Goal: Transaction & Acquisition: Purchase product/service

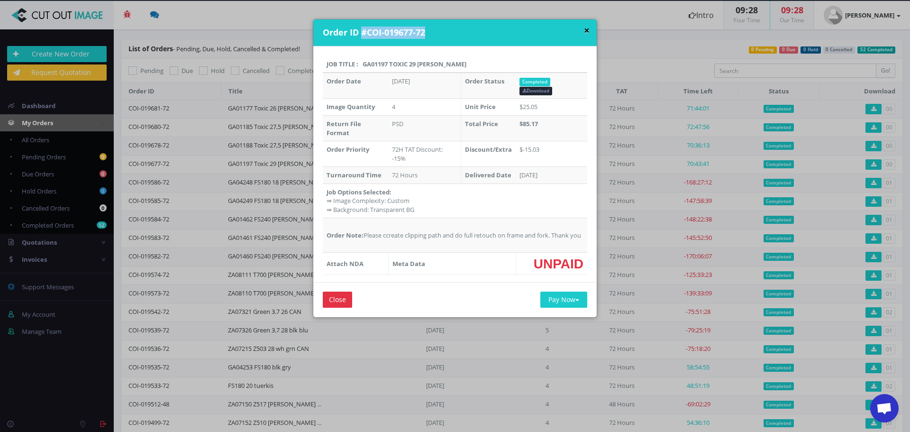
click at [587, 30] on button "×" at bounding box center [587, 31] width 6 height 10
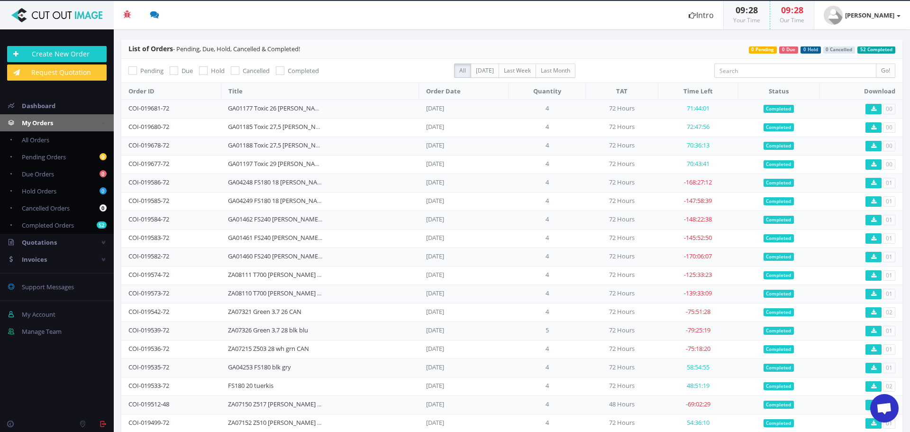
click at [60, 18] on img at bounding box center [57, 15] width 100 height 14
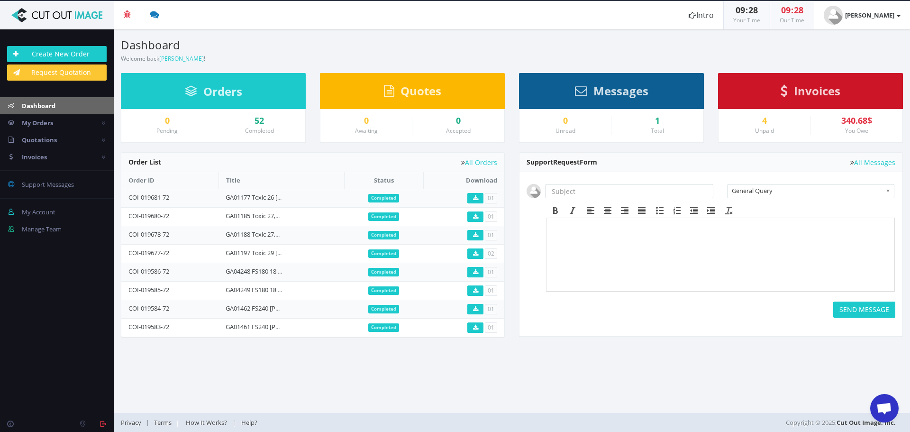
click at [888, 412] on span "Chat öffnen" at bounding box center [885, 409] width 16 height 13
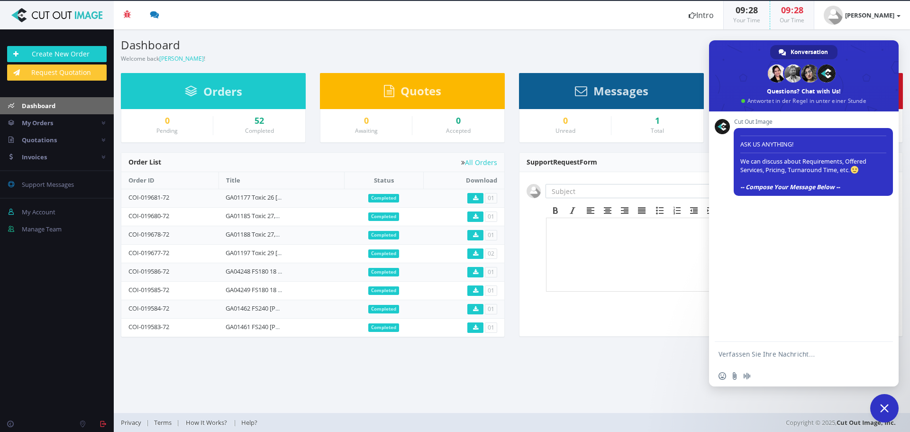
click at [485, 377] on section "Dashboard Welcome back Franzy Brunner ! Create New Order Welcome Franzy Brunner…" at bounding box center [512, 221] width 797 height 384
click at [555, 379] on section "Dashboard Welcome back Franzy Brunner ! Create New Order Welcome Franzy Brunner…" at bounding box center [512, 221] width 797 height 384
click at [890, 405] on span "Chat schließen" at bounding box center [885, 408] width 28 height 28
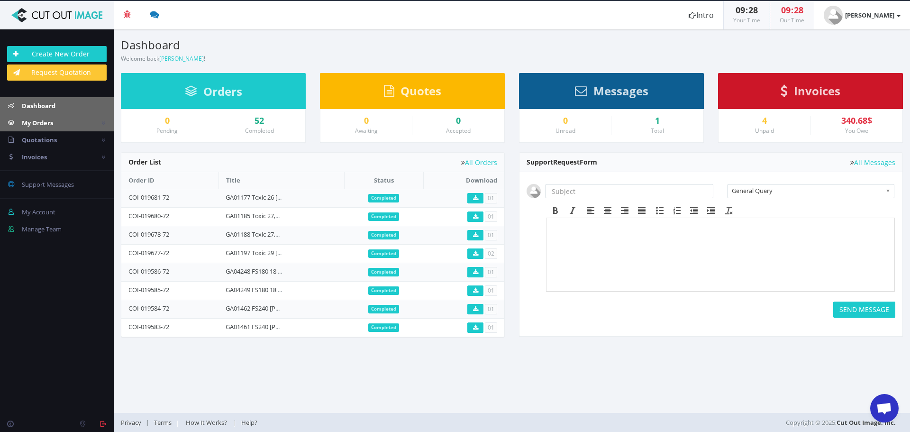
click at [53, 127] on span "My Orders" at bounding box center [37, 123] width 31 height 9
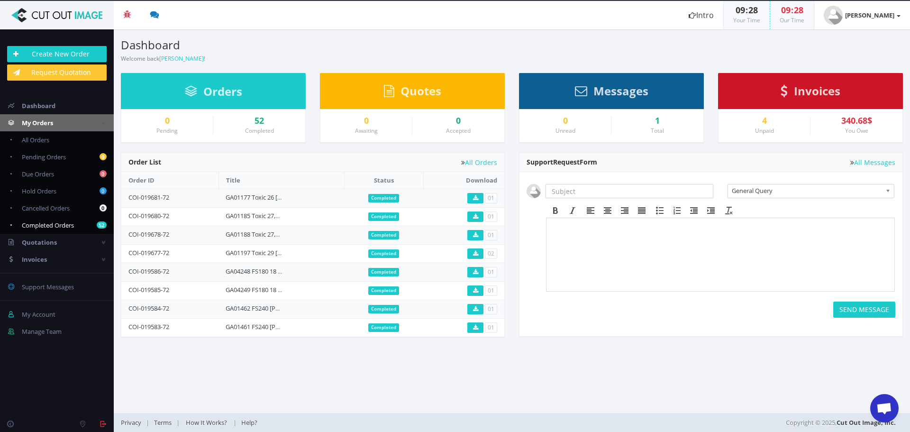
click at [49, 227] on span "Completed Orders" at bounding box center [48, 225] width 52 height 9
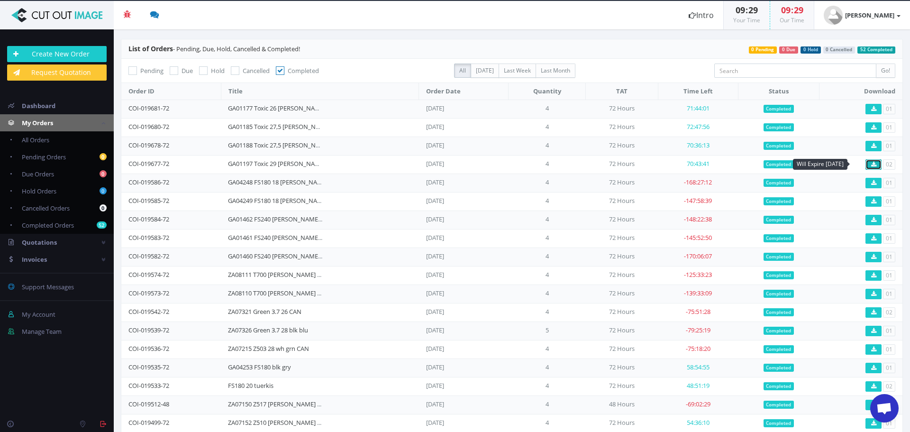
click at [871, 166] on icon at bounding box center [873, 165] width 5 height 6
click at [46, 63] on div "Create New Order Request Quotation" at bounding box center [57, 63] width 114 height 49
click at [46, 55] on link "Create New Order" at bounding box center [57, 54] width 100 height 16
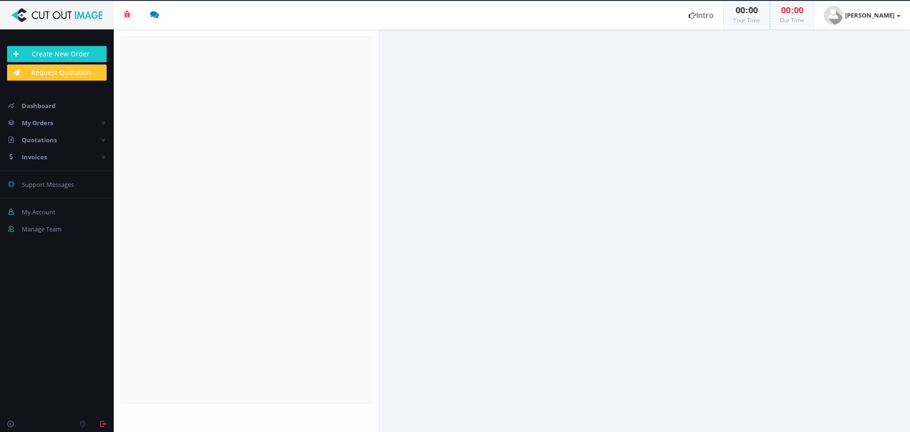
radio input "true"
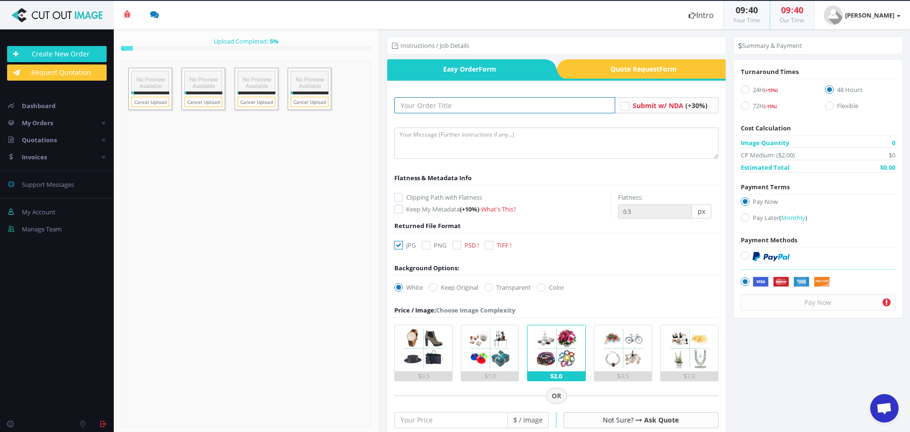
drag, startPoint x: 489, startPoint y: 107, endPoint x: 489, endPoint y: 113, distance: 6.2
click at [489, 107] on input "text" at bounding box center [504, 105] width 221 height 16
paste input "GA01471 Toxic 29 [PERSON_NAME] beige"
type input "GA01471 Toxic 29 [PERSON_NAME] beige"
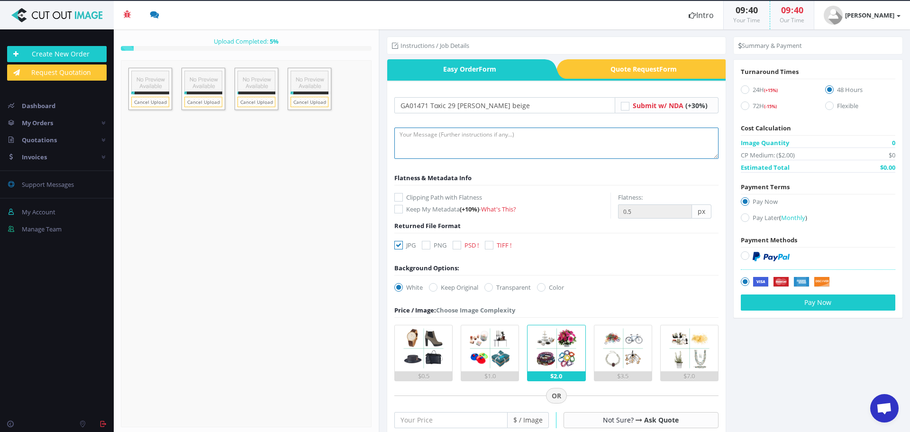
click at [458, 136] on textarea at bounding box center [556, 143] width 324 height 31
type textarea "Please create clipping path and do full retouch on frame and fork. Thank you :)"
click at [398, 197] on icon at bounding box center [398, 197] width 9 height 9
click at [398, 197] on input "Clipping Path with Flatness" at bounding box center [400, 197] width 6 height 6
checkbox input "true"
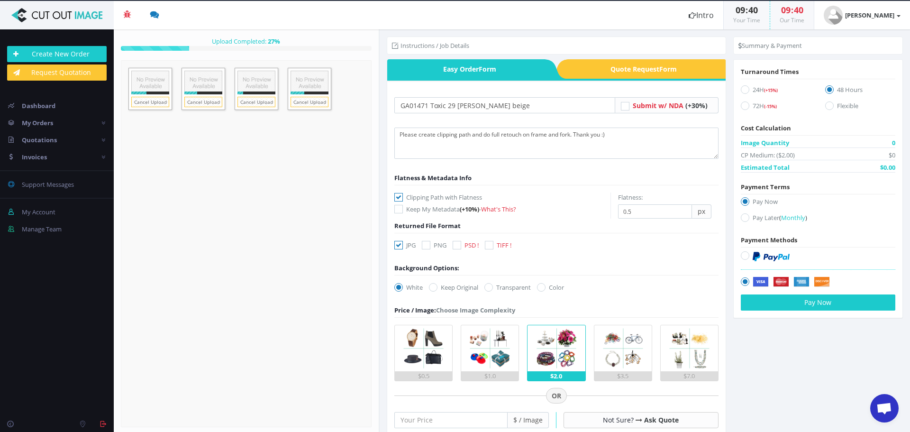
drag, startPoint x: 394, startPoint y: 240, endPoint x: 418, endPoint y: 245, distance: 24.7
click at [394, 242] on div "GA01471 Toxic 29 schwarz beige -" at bounding box center [556, 383] width 339 height 604
click at [402, 244] on icon at bounding box center [398, 245] width 9 height 9
click at [402, 244] on input "JPG" at bounding box center [400, 245] width 6 height 6
checkbox input "false"
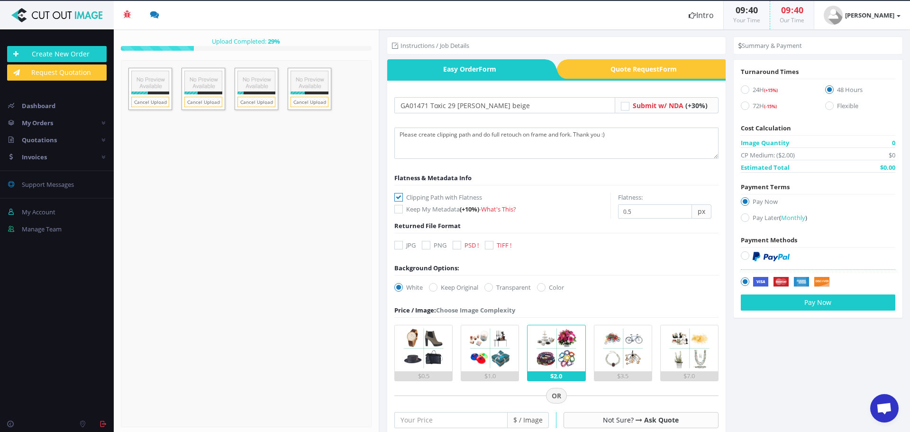
click at [457, 242] on icon at bounding box center [457, 245] width 9 height 9
click at [457, 242] on input "PSD !" at bounding box center [458, 245] width 6 height 6
checkbox input "true"
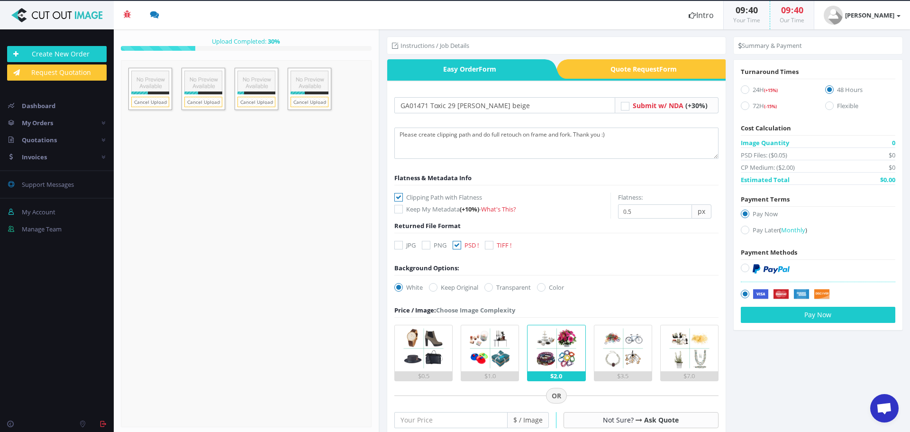
click at [399, 287] on icon at bounding box center [398, 287] width 9 height 9
click at [399, 287] on input "White" at bounding box center [400, 287] width 6 height 6
drag, startPoint x: 502, startPoint y: 284, endPoint x: 504, endPoint y: 289, distance: 5.5
click at [502, 286] on label "Transparent" at bounding box center [508, 287] width 46 height 9
click at [493, 286] on input "Transparent" at bounding box center [490, 287] width 6 height 6
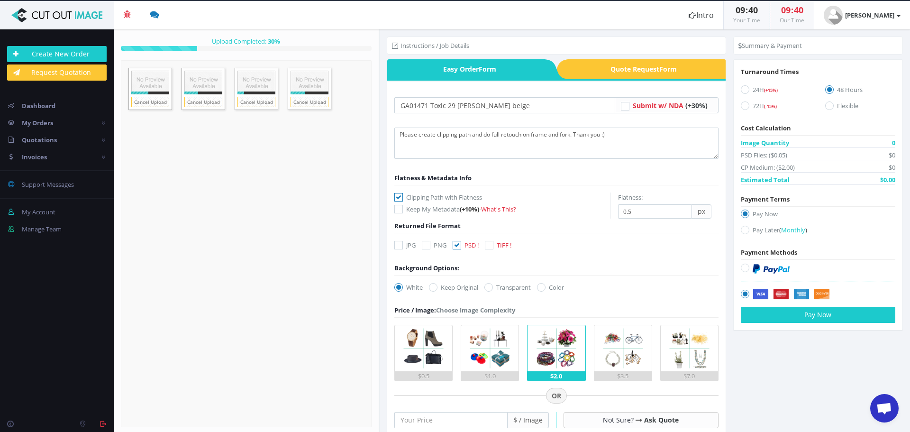
radio input "true"
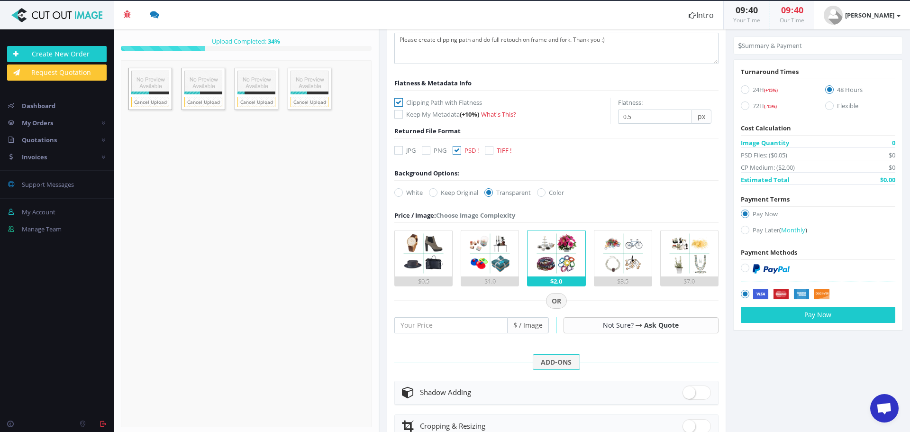
click at [745, 110] on label "72H (-15%)" at bounding box center [776, 107] width 70 height 13
click at [745, 109] on input "72H (-15%)" at bounding box center [746, 106] width 6 height 6
radio input "true"
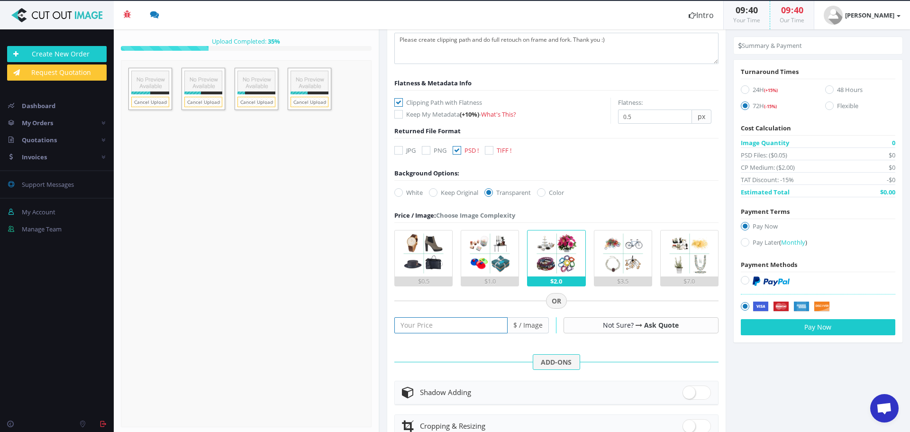
click at [442, 329] on input "number" at bounding box center [450, 325] width 113 height 16
type input "25"
click at [744, 237] on div "Pay Now Pay Later ( Monthly ) Use Credit ( $124.50 )" at bounding box center [818, 235] width 155 height 29
click at [743, 242] on icon at bounding box center [745, 242] width 9 height 9
click at [743, 242] on input "Pay Later ( Monthly )" at bounding box center [746, 242] width 6 height 6
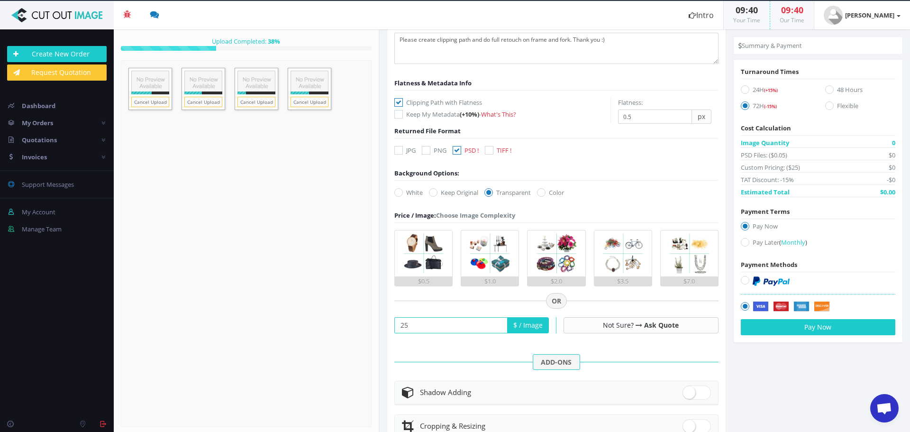
radio input "true"
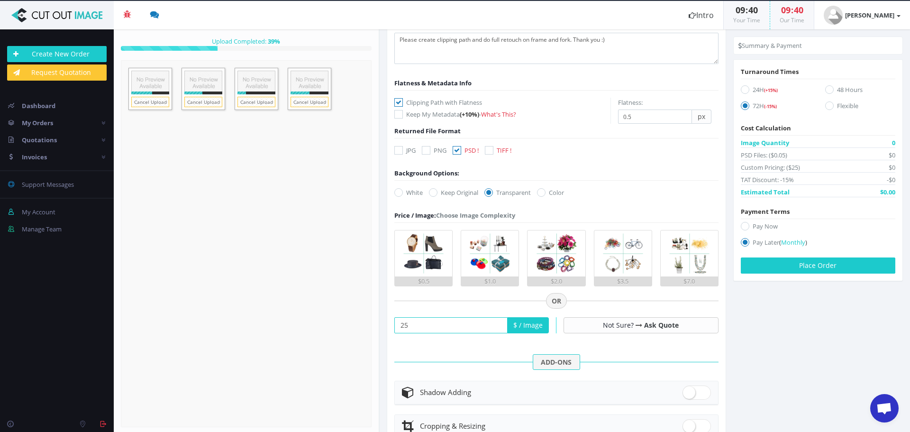
click at [768, 365] on section "Instructions / Job Details Form" at bounding box center [645, 230] width 531 height 403
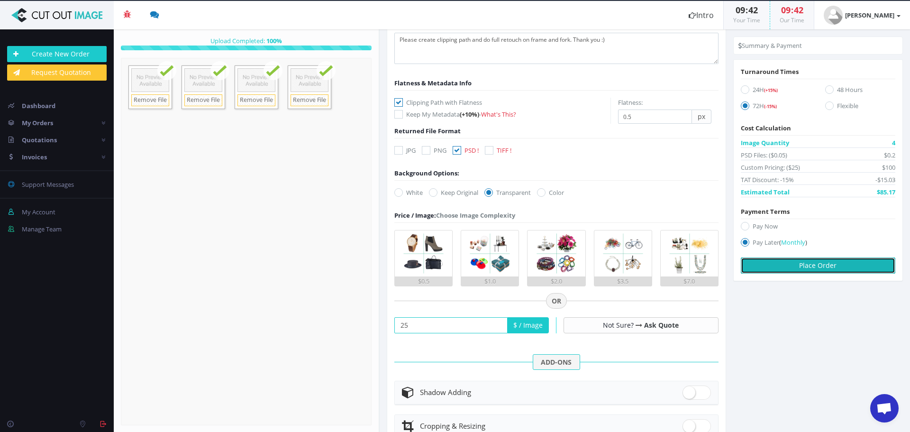
click at [823, 268] on button "Place Order" at bounding box center [818, 265] width 155 height 16
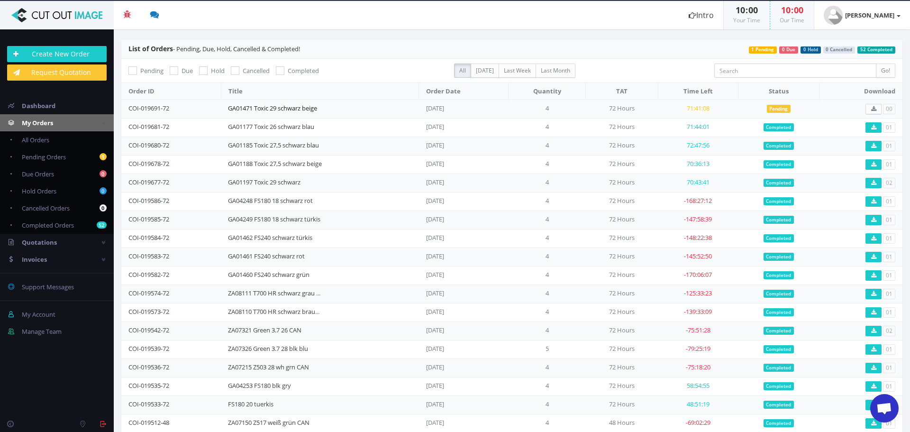
click at [271, 110] on link "GA01471 Toxic 29 schwarz beige" at bounding box center [272, 108] width 89 height 9
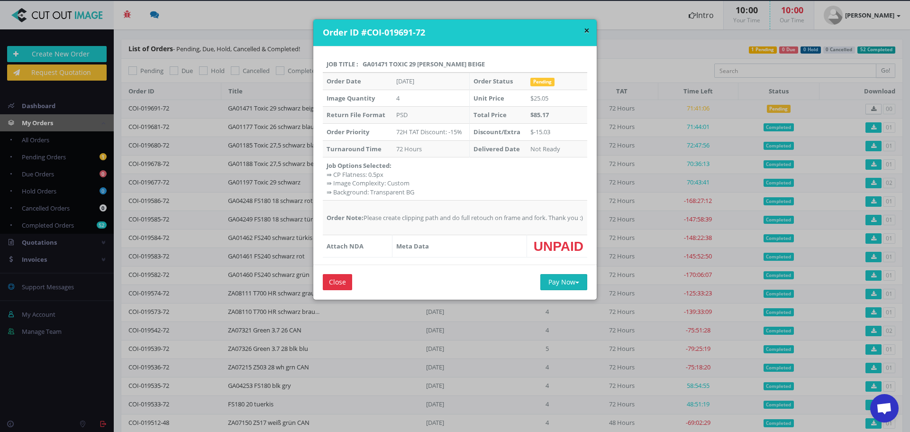
click at [563, 290] on button "Pay Now" at bounding box center [564, 282] width 47 height 16
click at [460, 295] on div "Close Pay Now PayPal Credit Card" at bounding box center [455, 282] width 284 height 35
click at [569, 257] on td "UNPAID" at bounding box center [557, 246] width 61 height 22
click at [586, 27] on button "×" at bounding box center [587, 31] width 6 height 10
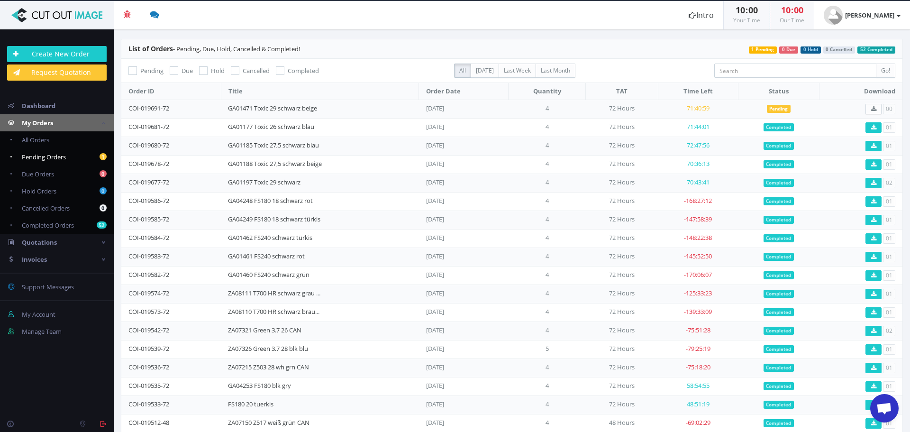
click at [45, 161] on span "Pending Orders" at bounding box center [44, 157] width 44 height 9
checkbox input "true"
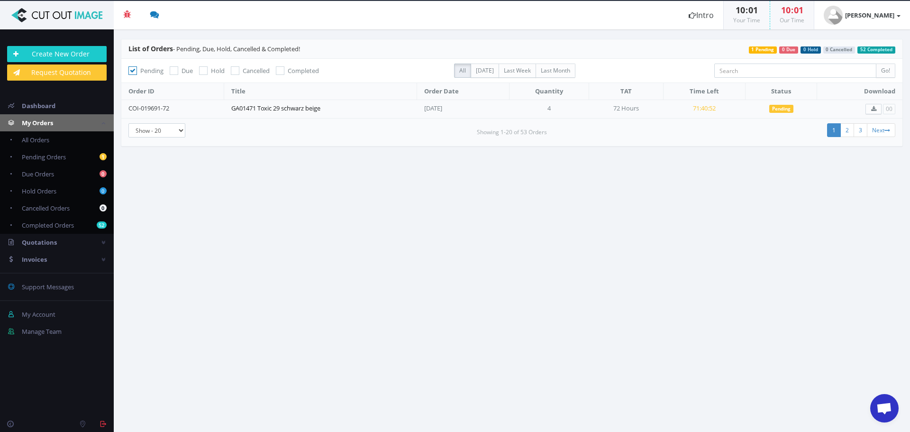
click at [298, 110] on link "GA01471 Toxic 29 schwarz beige" at bounding box center [275, 108] width 89 height 9
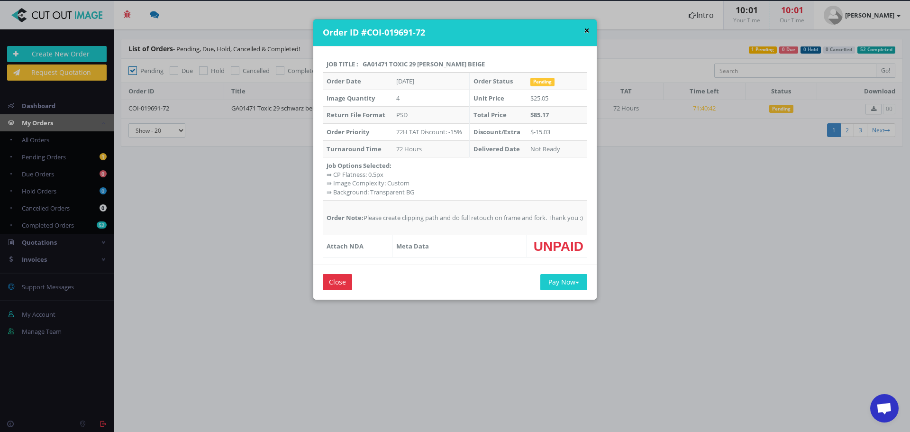
click at [587, 31] on button "×" at bounding box center [587, 31] width 6 height 10
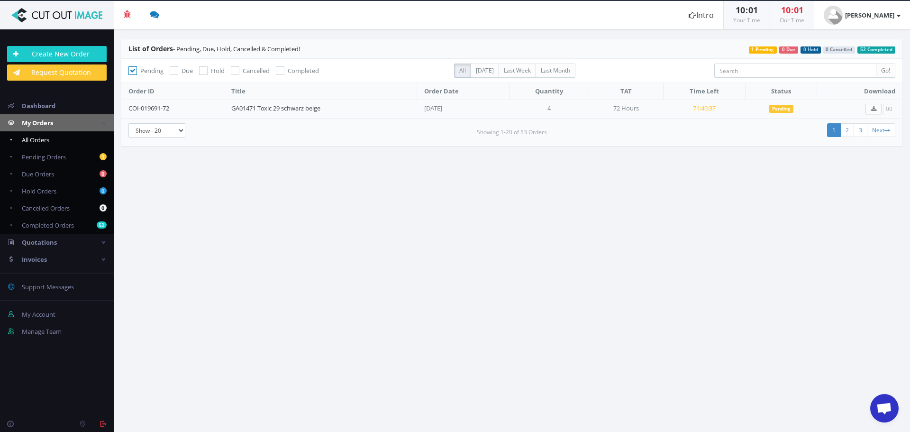
click at [75, 137] on link "All Orders" at bounding box center [57, 139] width 114 height 17
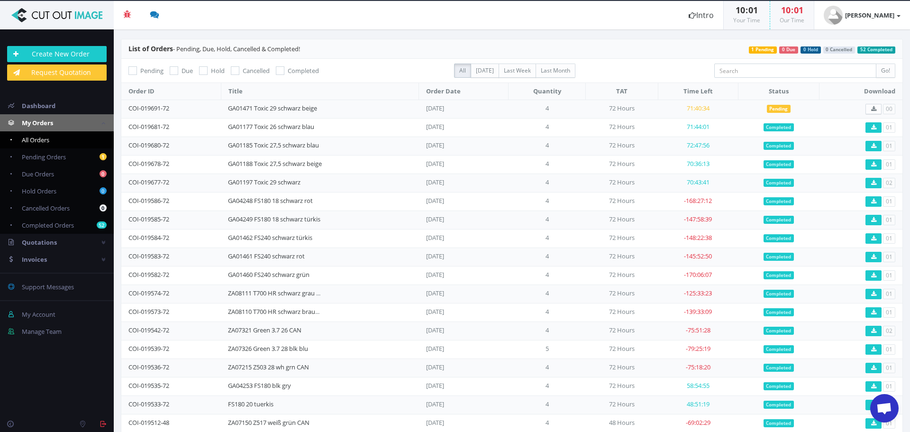
click at [886, 111] on td "00" at bounding box center [861, 109] width 83 height 18
click at [173, 113] on td "COI-019691-72" at bounding box center [171, 109] width 100 height 18
click at [157, 112] on td "COI-019691-72" at bounding box center [171, 109] width 100 height 18
click at [160, 105] on link "COI-019691-72" at bounding box center [148, 108] width 41 height 9
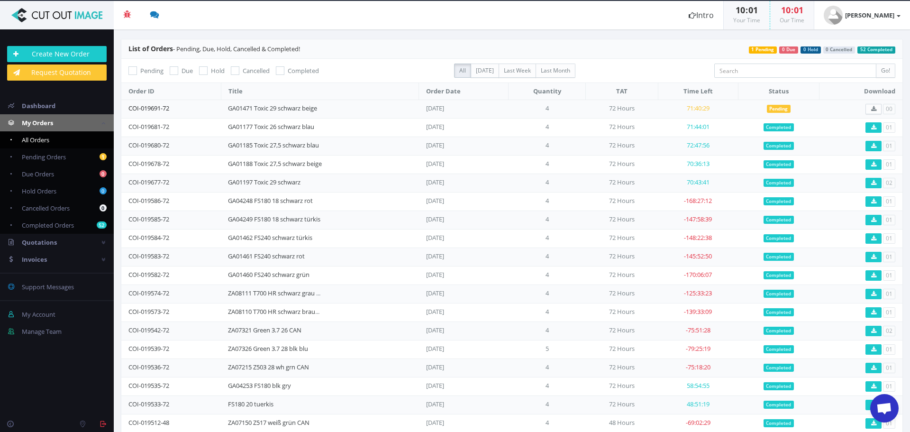
click at [160, 105] on body "Beta 3 You have 0 notifications Order #000148-48 is ready to download 1 minutes…" at bounding box center [455, 216] width 910 height 432
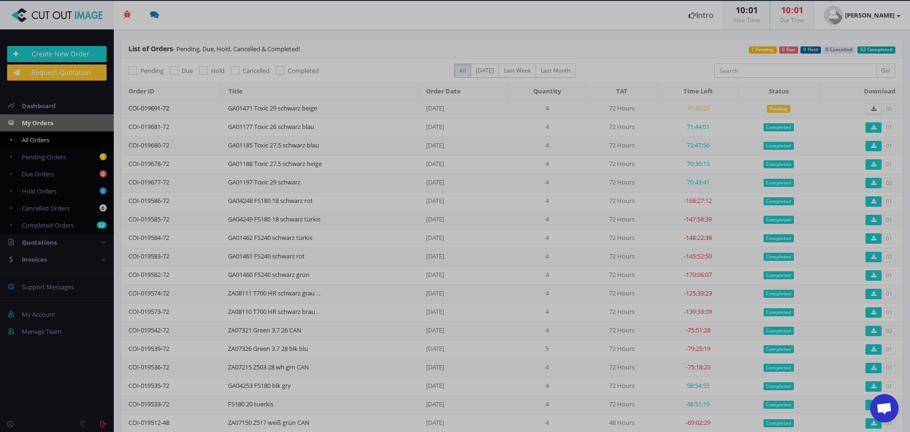
click at [160, 105] on div at bounding box center [455, 216] width 910 height 432
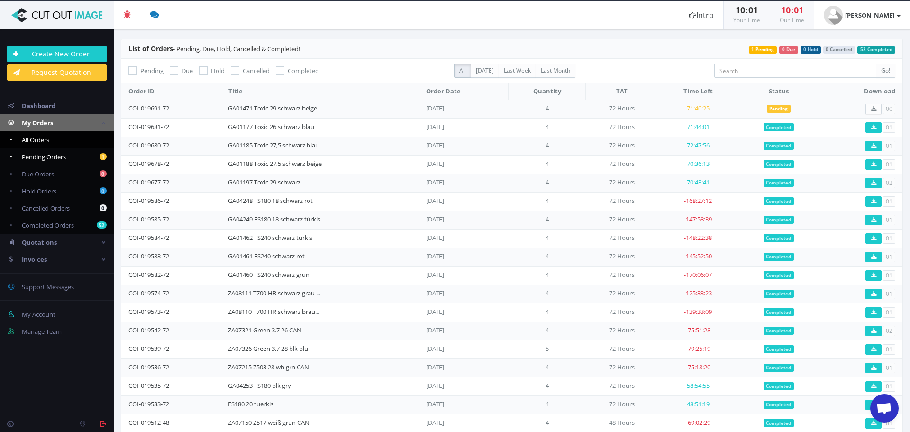
click at [56, 160] on span "Pending Orders" at bounding box center [44, 157] width 44 height 9
checkbox input "true"
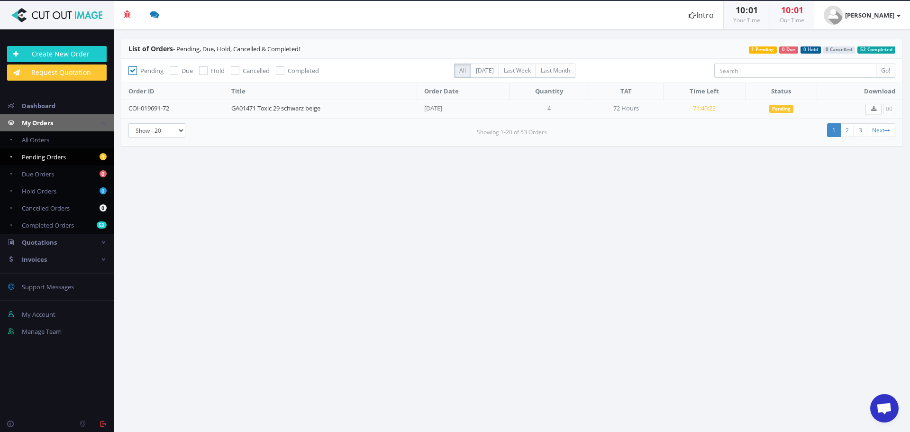
click at [430, 101] on td "[DATE]" at bounding box center [463, 109] width 92 height 18
